Goal: Task Accomplishment & Management: Manage account settings

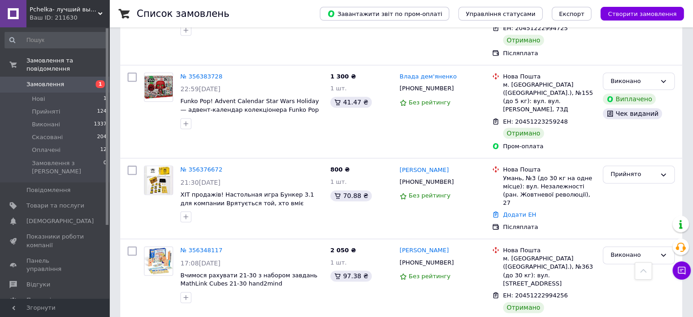
scroll to position [1140, 0]
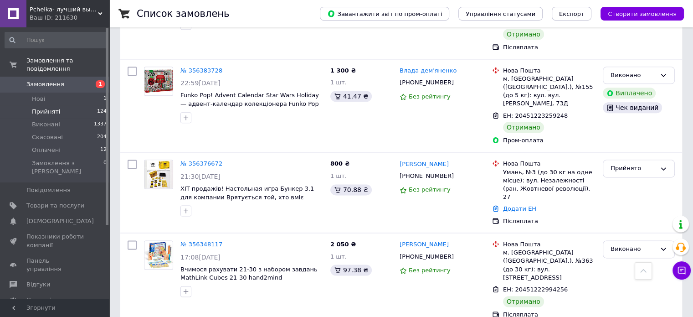
click at [52, 108] on span "Прийняті" at bounding box center [46, 112] width 28 height 8
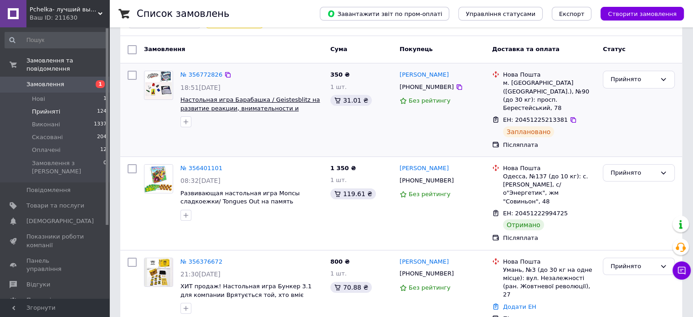
scroll to position [91, 0]
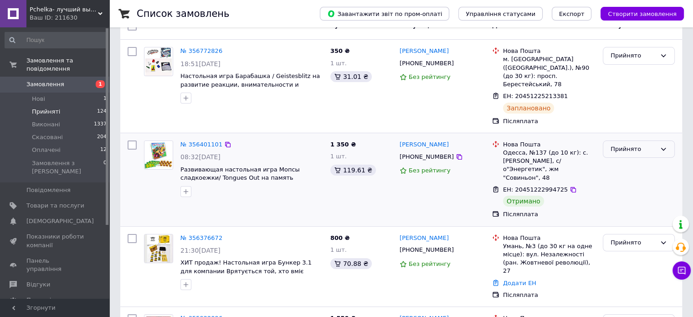
click at [625, 145] on div "Прийнято" at bounding box center [634, 150] width 46 height 10
click at [636, 160] on li "Виконано" at bounding box center [639, 168] width 71 height 17
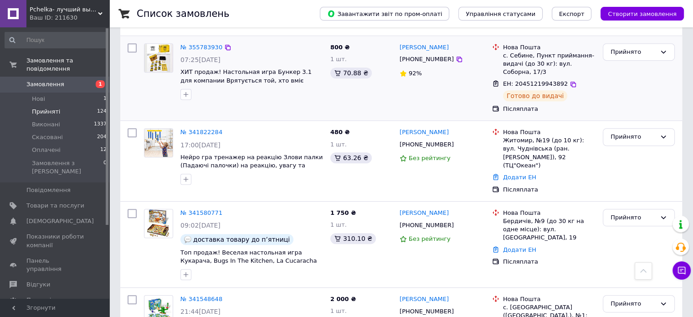
scroll to position [501, 0]
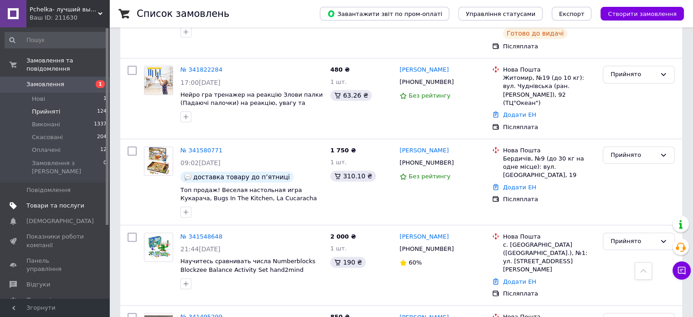
click at [49, 201] on span "Товари та послуги" at bounding box center [55, 205] width 58 height 8
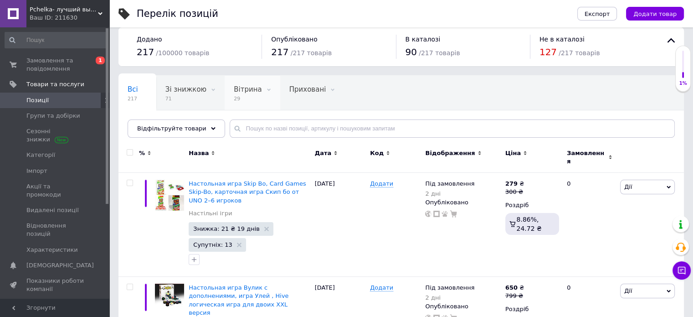
scroll to position [46, 0]
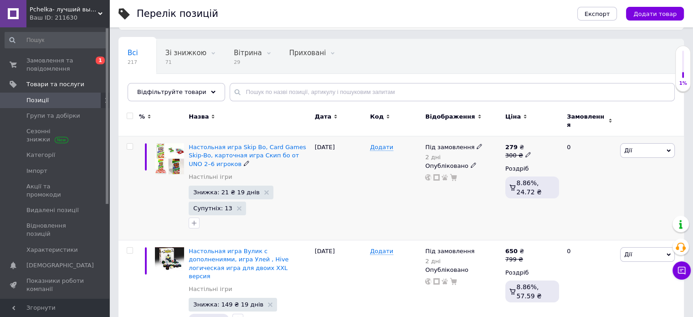
click at [477, 144] on use at bounding box center [479, 146] width 5 height 5
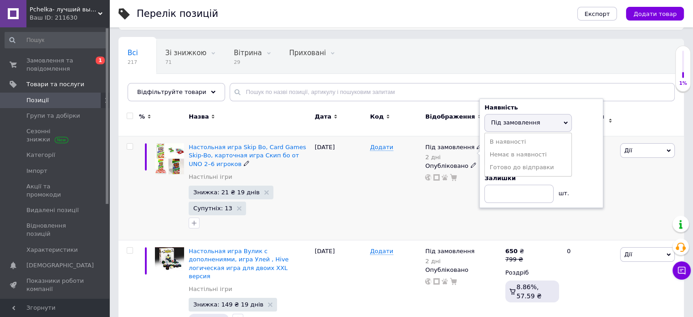
click at [583, 139] on div "Дні" at bounding box center [542, 143] width 114 height 8
click at [507, 150] on input "2" at bounding box center [519, 158] width 69 height 18
type input "1"
click at [630, 171] on div "Дії Редагувати Підняти на початок групи Копіювати Знижка Подарунок Супутні Прих…" at bounding box center [651, 188] width 66 height 104
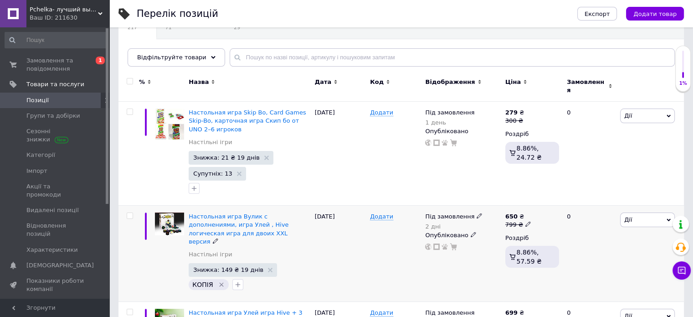
scroll to position [137, 0]
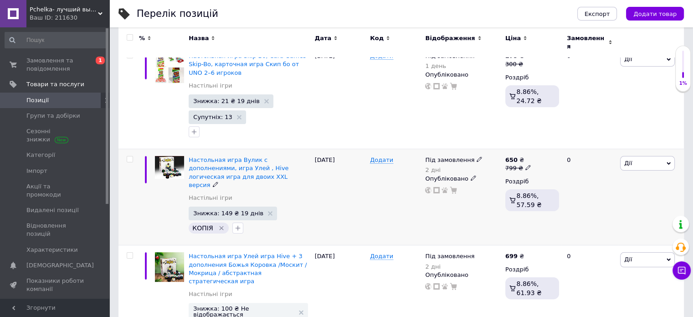
click at [477, 157] on use at bounding box center [479, 159] width 5 height 5
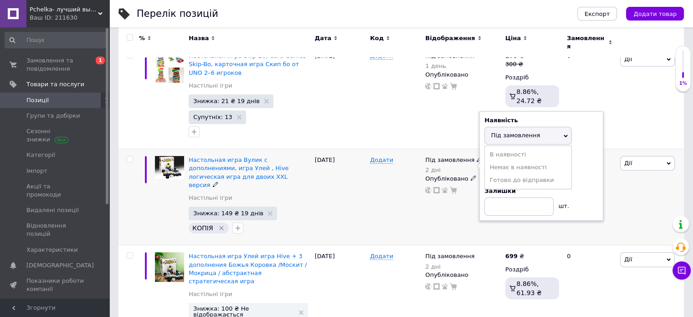
click at [589, 173] on div "Дні 2" at bounding box center [542, 165] width 114 height 29
click at [489, 162] on input "2" at bounding box center [519, 171] width 69 height 18
click at [503, 162] on input "2" at bounding box center [519, 171] width 69 height 18
type input "1"
click at [649, 186] on div "Дії Редагувати Підняти на початок групи Копіювати Знижка Подарунок Супутні Прих…" at bounding box center [651, 197] width 66 height 96
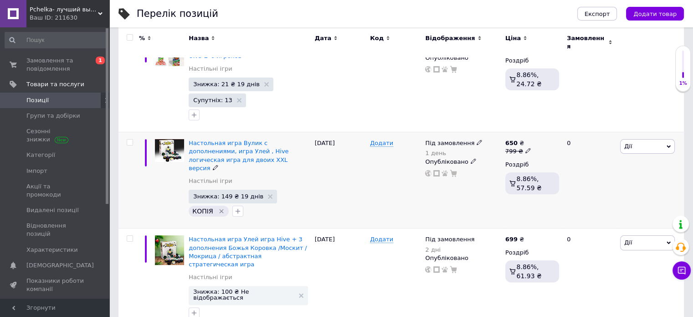
scroll to position [182, 0]
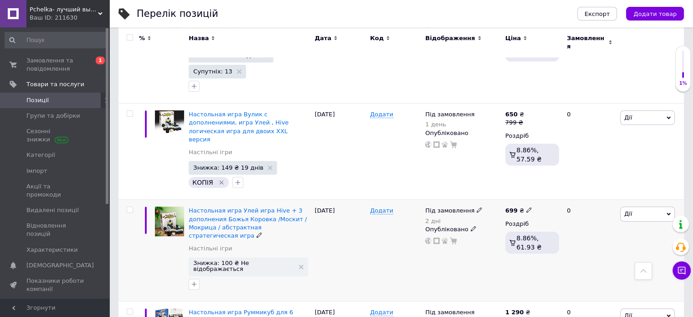
click at [477, 207] on use at bounding box center [479, 209] width 5 height 5
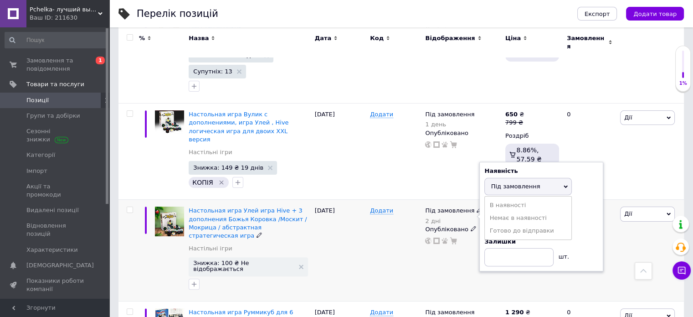
click at [595, 202] on div "Дні 2" at bounding box center [542, 216] width 114 height 29
click at [516, 212] on input "2" at bounding box center [519, 221] width 69 height 18
type input "1"
click at [626, 229] on div "Дії Редагувати Підняти на початок групи Копіювати Знижка Подарунок Супутні Прих…" at bounding box center [651, 250] width 66 height 101
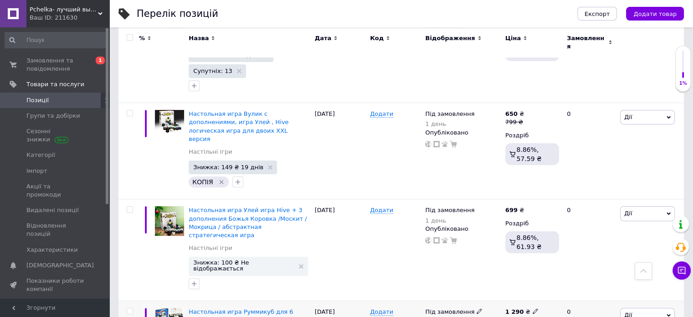
scroll to position [274, 0]
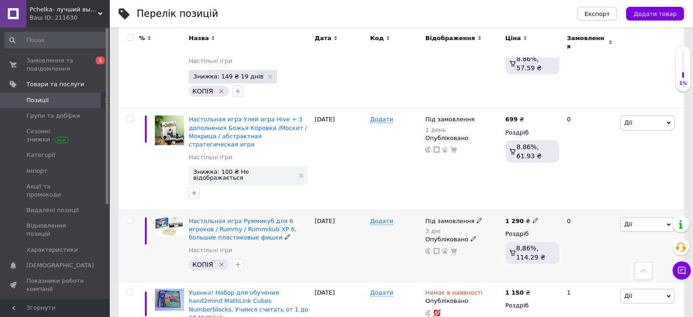
click at [477, 217] on icon at bounding box center [479, 219] width 5 height 5
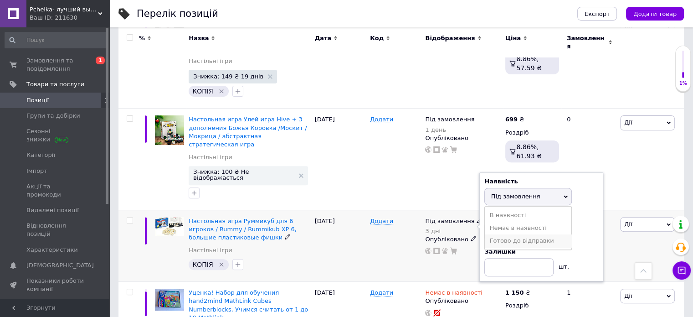
click at [528, 234] on li "Готово до відправки" at bounding box center [528, 240] width 87 height 13
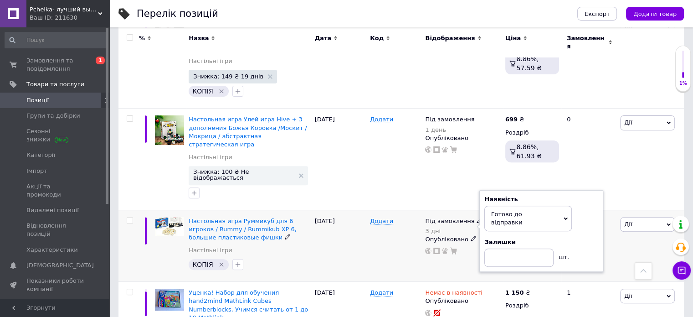
click at [624, 214] on div "Дії Редагувати Підняти на початок групи Копіювати Знижка Подарунок Супутні Прих…" at bounding box center [651, 246] width 66 height 72
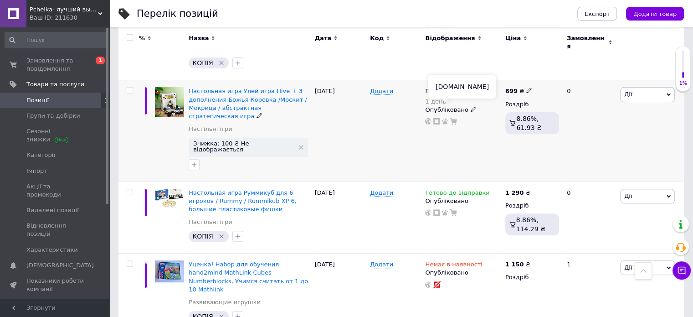
scroll to position [228, 0]
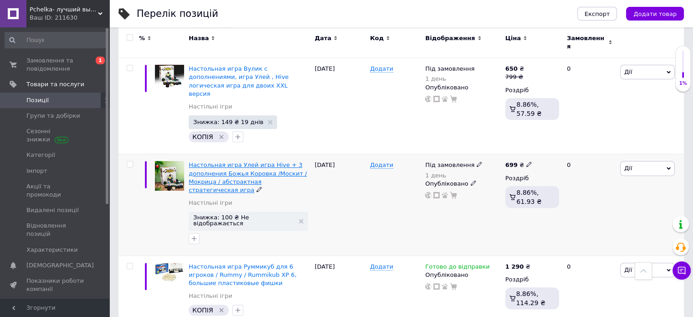
click at [241, 161] on span "Настольная игра Улей игра Hive + 3 дополнения Божья Коровка /Москит /Мокрица / …" at bounding box center [248, 177] width 118 height 32
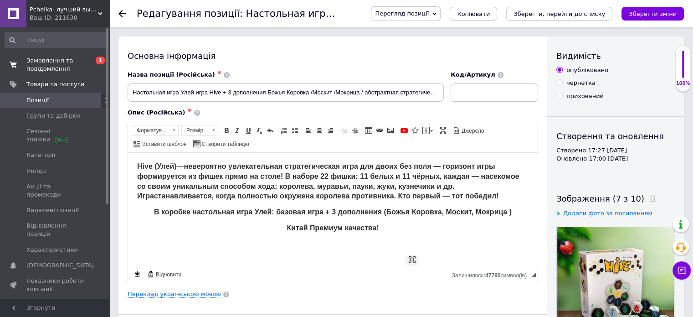
click at [43, 62] on span "Замовлення та повідомлення" at bounding box center [55, 65] width 58 height 16
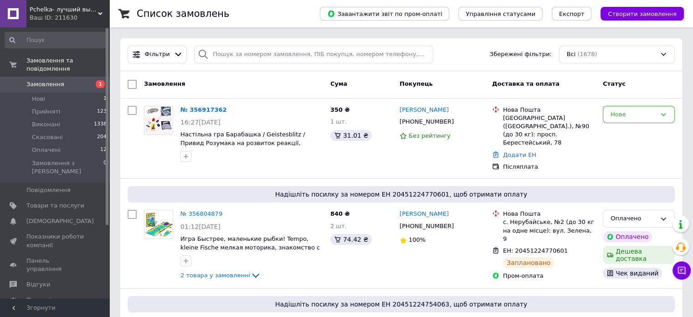
drag, startPoint x: 266, startPoint y: 23, endPoint x: 115, endPoint y: 156, distance: 201.5
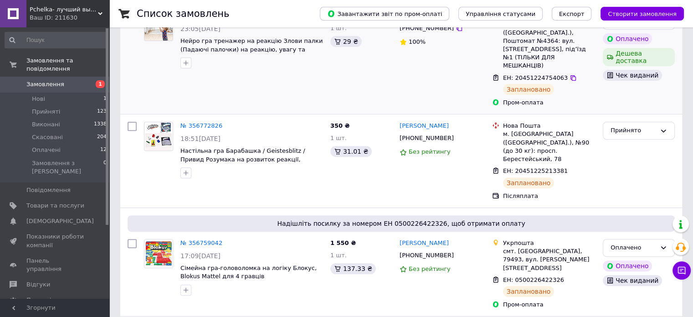
scroll to position [319, 0]
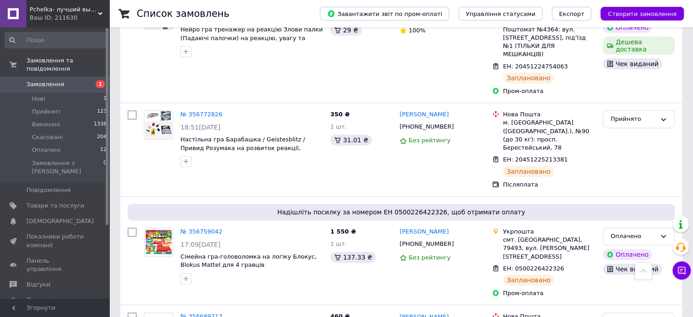
click at [49, 80] on span "Замовлення" at bounding box center [45, 84] width 38 height 8
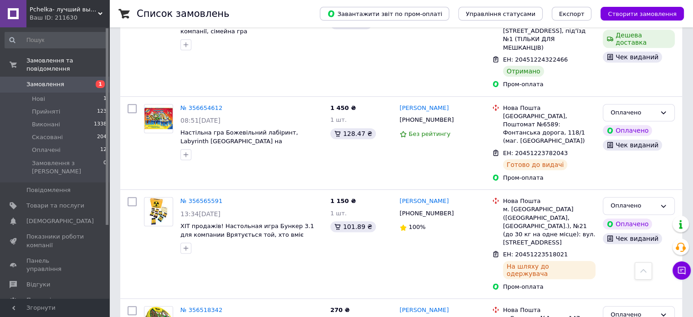
scroll to position [365, 0]
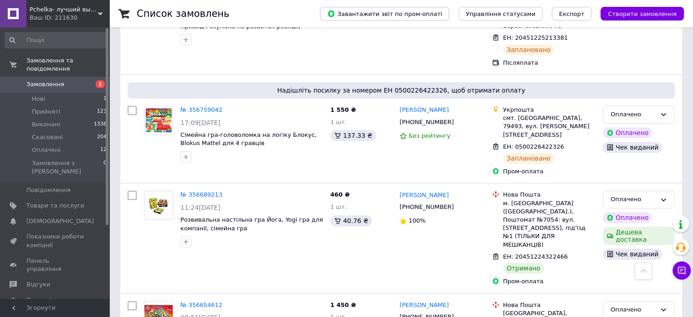
scroll to position [456, 0]
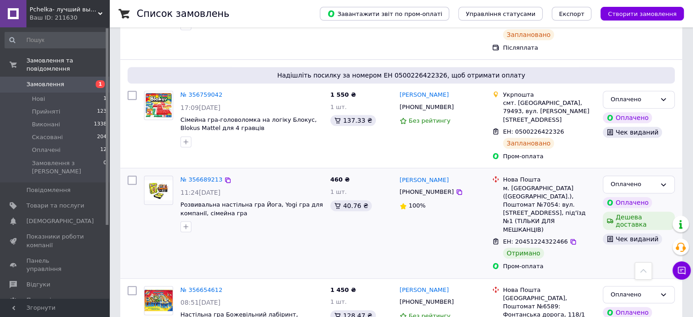
click at [164, 180] on img at bounding box center [159, 190] width 28 height 20
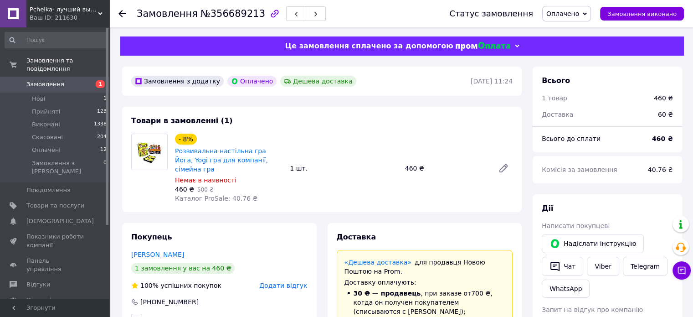
click at [47, 80] on span "Замовлення" at bounding box center [45, 84] width 38 height 8
